Goal: Book appointment/travel/reservation

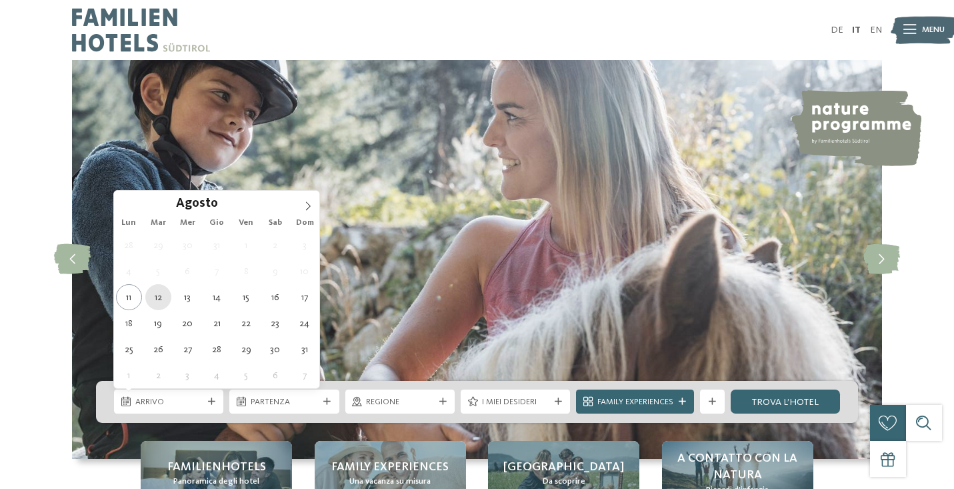
type div "12.08.2025"
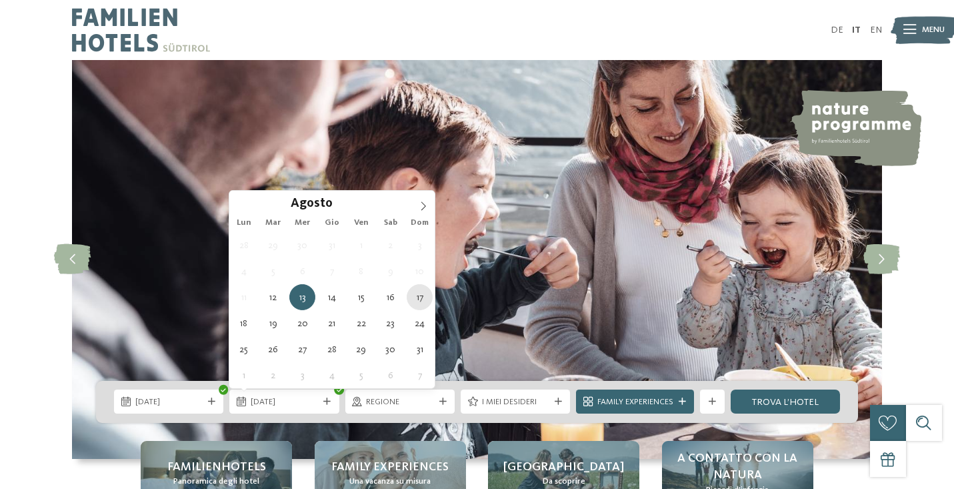
type div "17.08.2025"
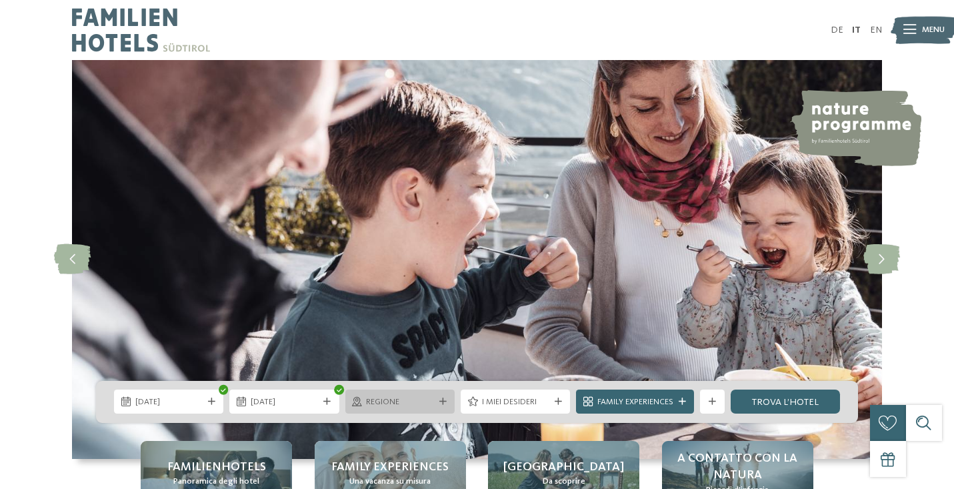
click at [397, 399] on span "Regione" at bounding box center [399, 402] width 67 height 12
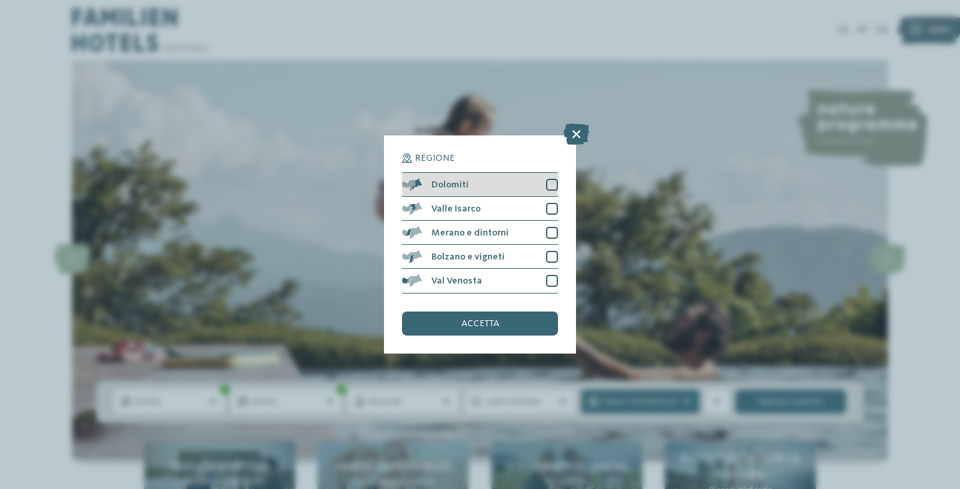
click at [552, 179] on div at bounding box center [552, 185] width 12 height 12
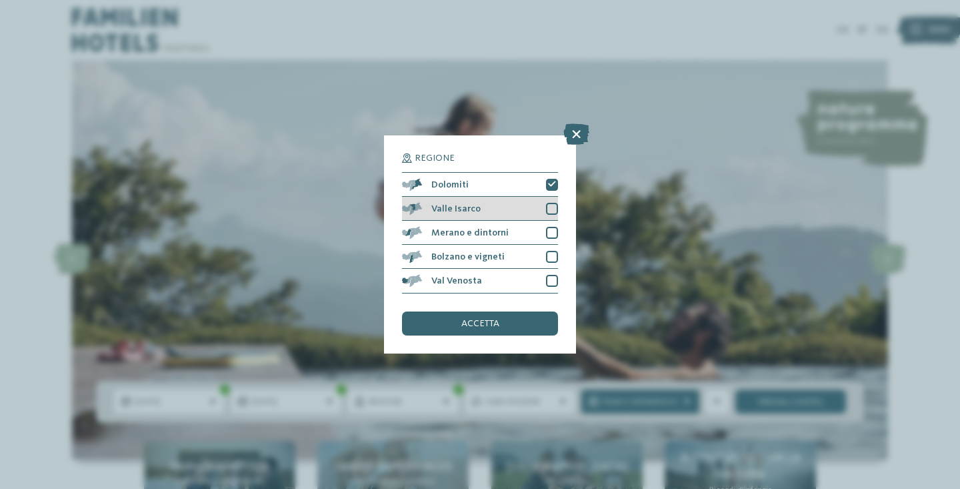
click at [555, 203] on div at bounding box center [552, 209] width 12 height 12
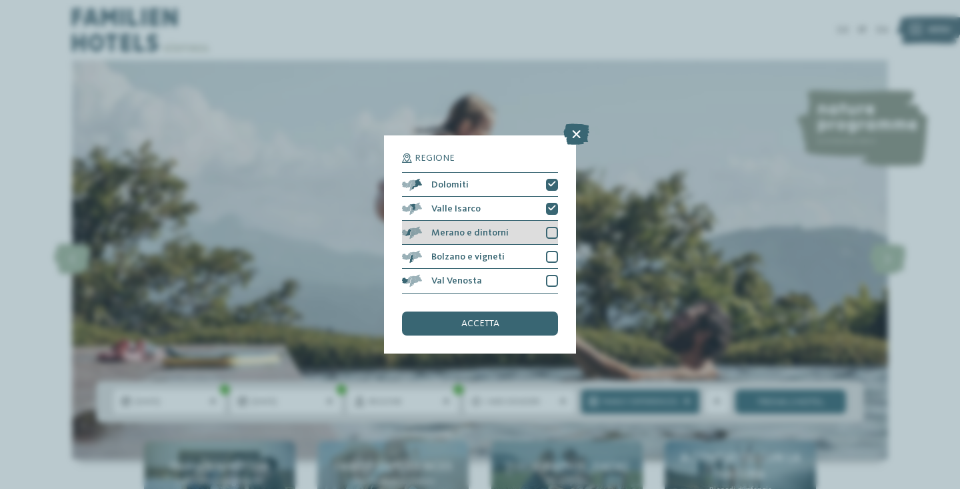
click at [549, 227] on div at bounding box center [552, 233] width 12 height 12
click at [551, 251] on div at bounding box center [552, 257] width 12 height 12
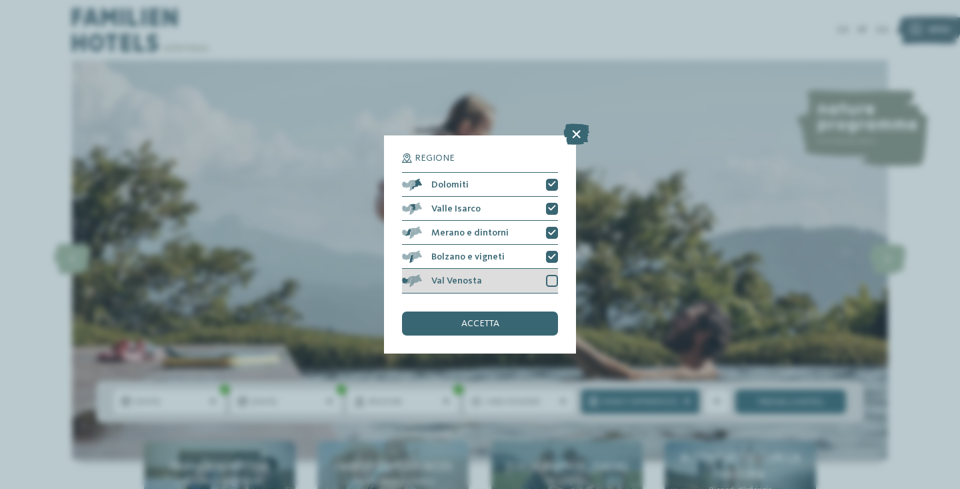
click at [551, 275] on div at bounding box center [552, 281] width 12 height 12
click at [497, 319] on span "accetta" at bounding box center [480, 323] width 38 height 9
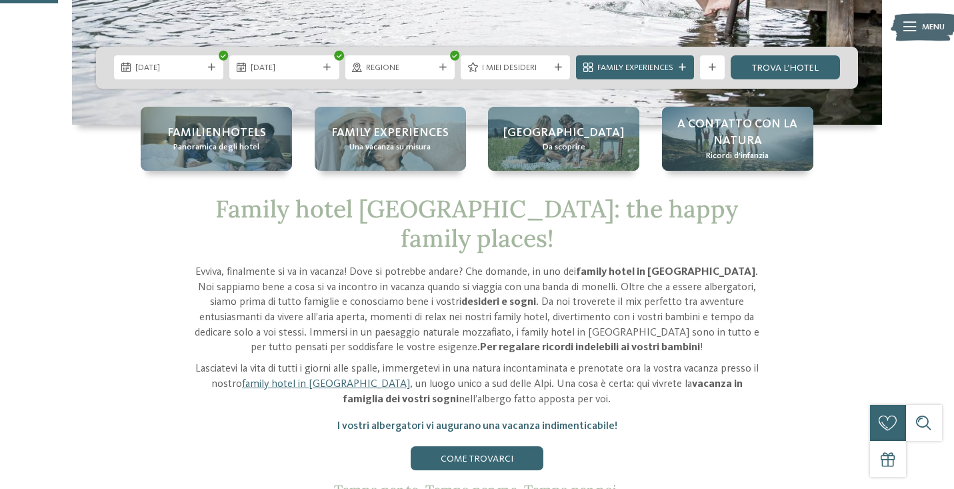
scroll to position [333, 0]
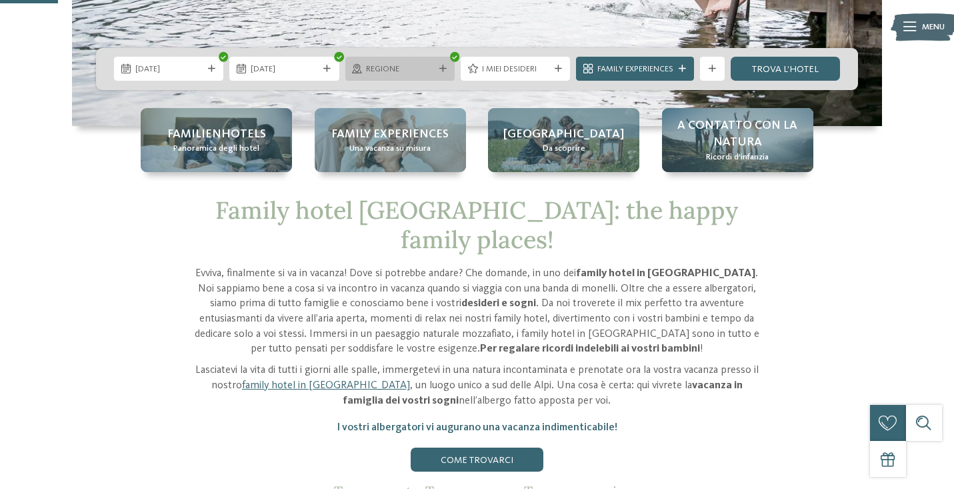
click at [437, 68] on div at bounding box center [443, 68] width 12 height 7
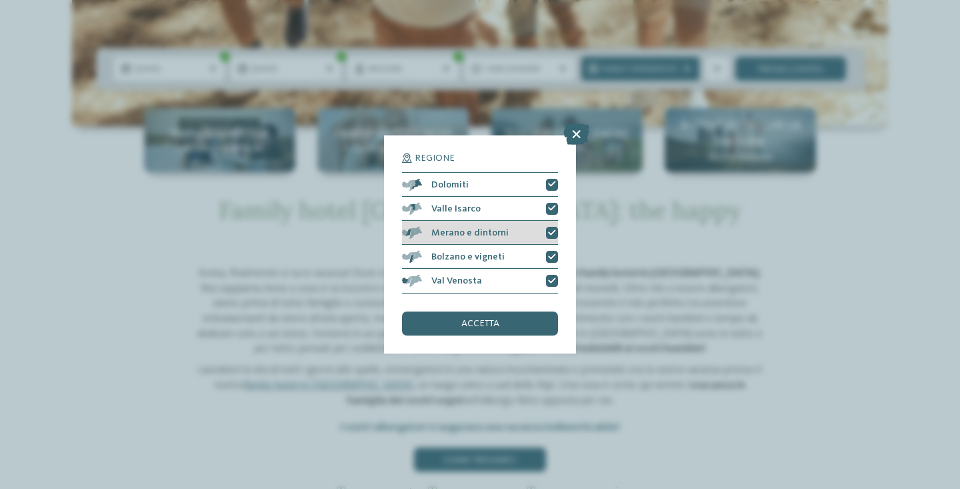
click at [515, 221] on div "Merano e dintorni" at bounding box center [480, 233] width 156 height 24
click at [525, 221] on div "Merano e dintorni" at bounding box center [480, 233] width 156 height 24
click at [500, 311] on div "accetta" at bounding box center [480, 323] width 156 height 24
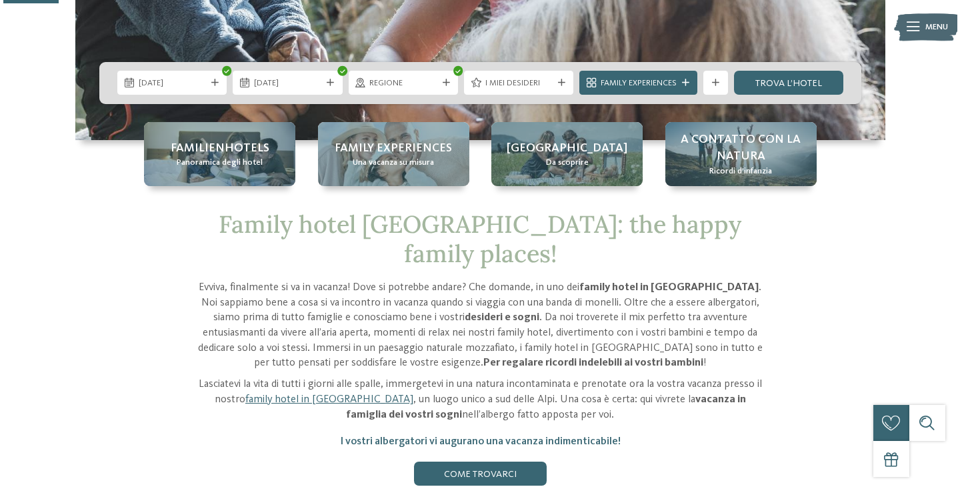
scroll to position [317, 0]
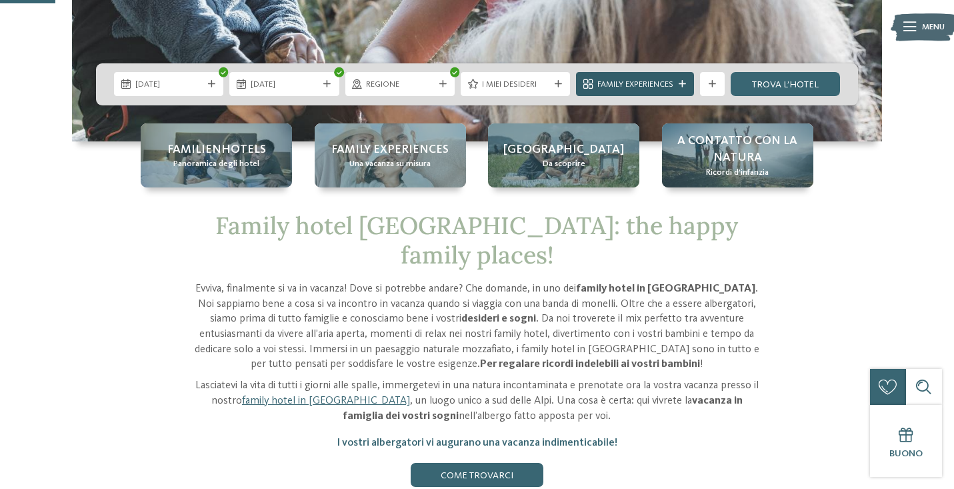
click at [661, 87] on span "Family Experiences" at bounding box center [635, 85] width 76 height 12
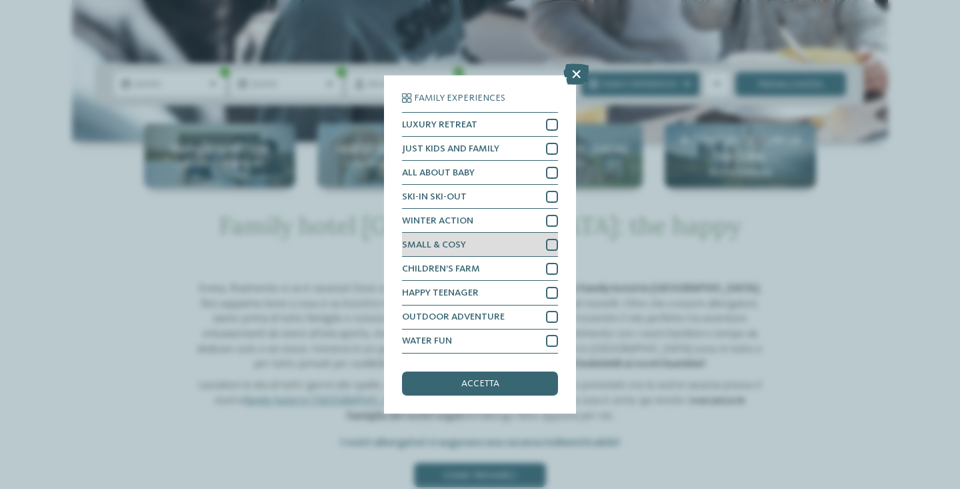
click at [549, 239] on div at bounding box center [552, 245] width 12 height 12
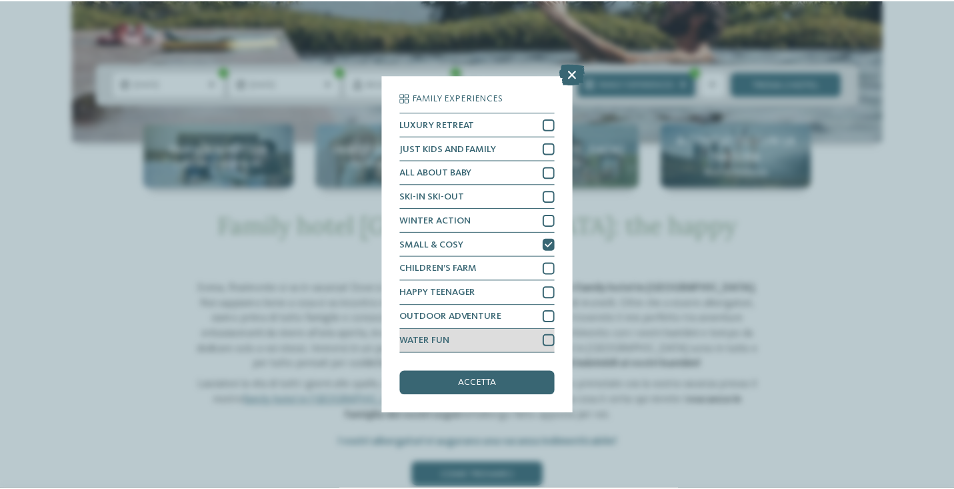
scroll to position [89, 0]
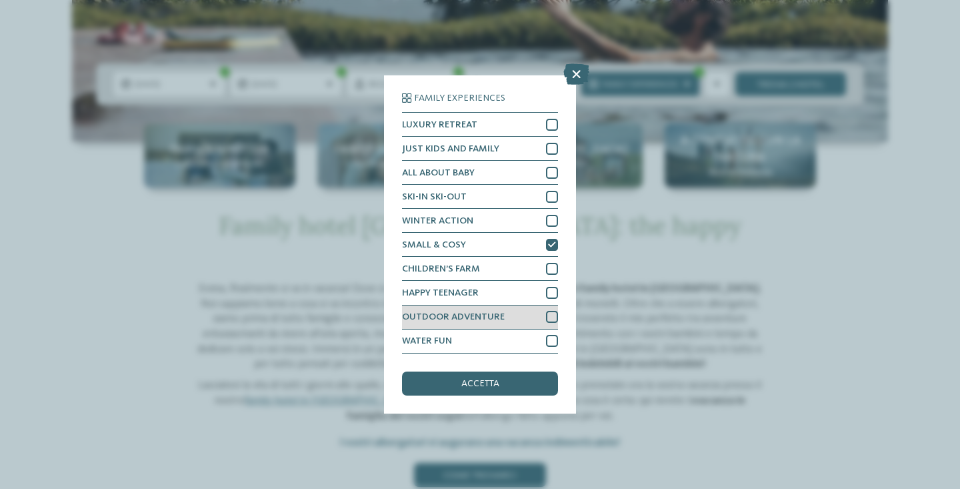
click at [531, 305] on div "OUTDOOR ADVENTURE" at bounding box center [480, 317] width 156 height 24
click at [501, 371] on div "accetta" at bounding box center [480, 383] width 156 height 24
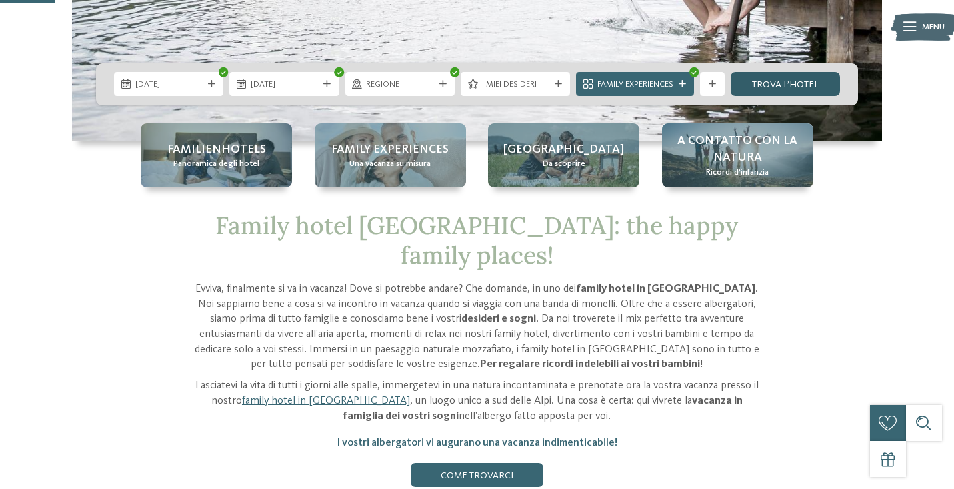
click at [790, 87] on link "trova l’hotel" at bounding box center [785, 84] width 109 height 24
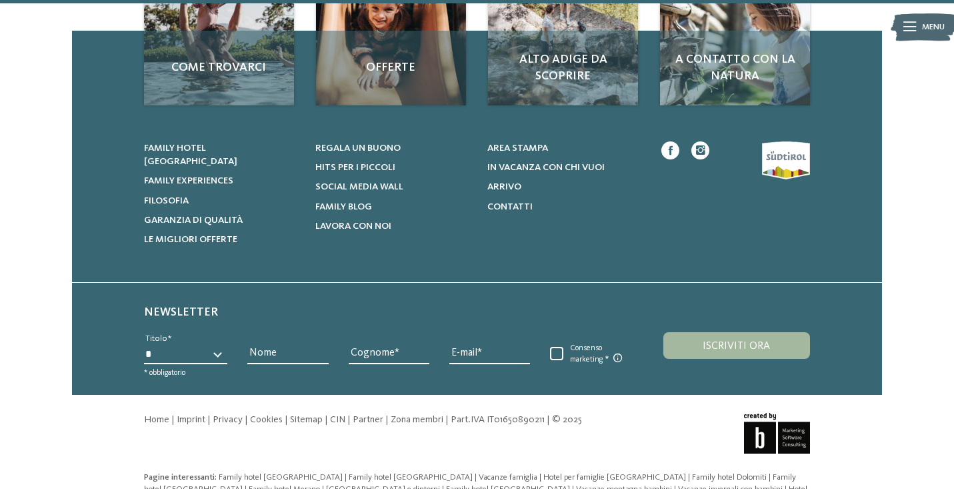
scroll to position [3050, 0]
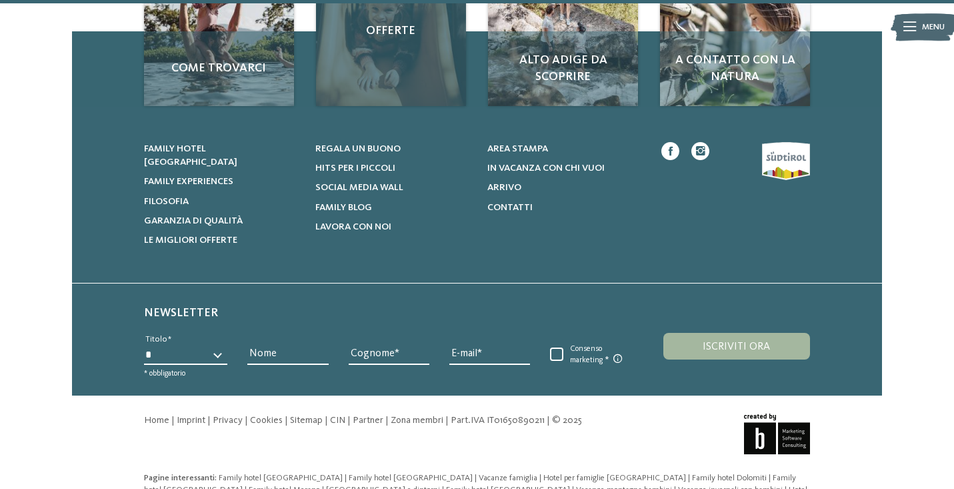
click at [410, 28] on div "Offerte" at bounding box center [390, 31] width 149 height 149
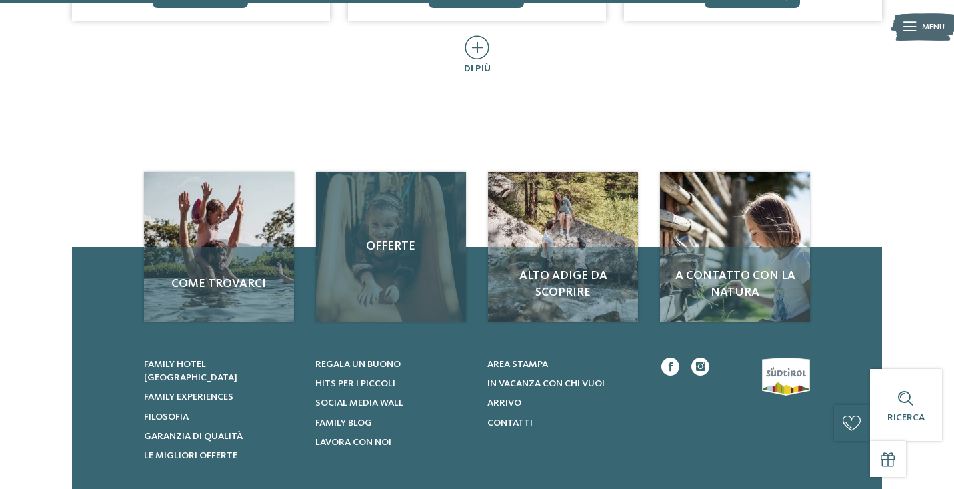
scroll to position [906, 0]
